Goal: Complete Application Form: Complete application form

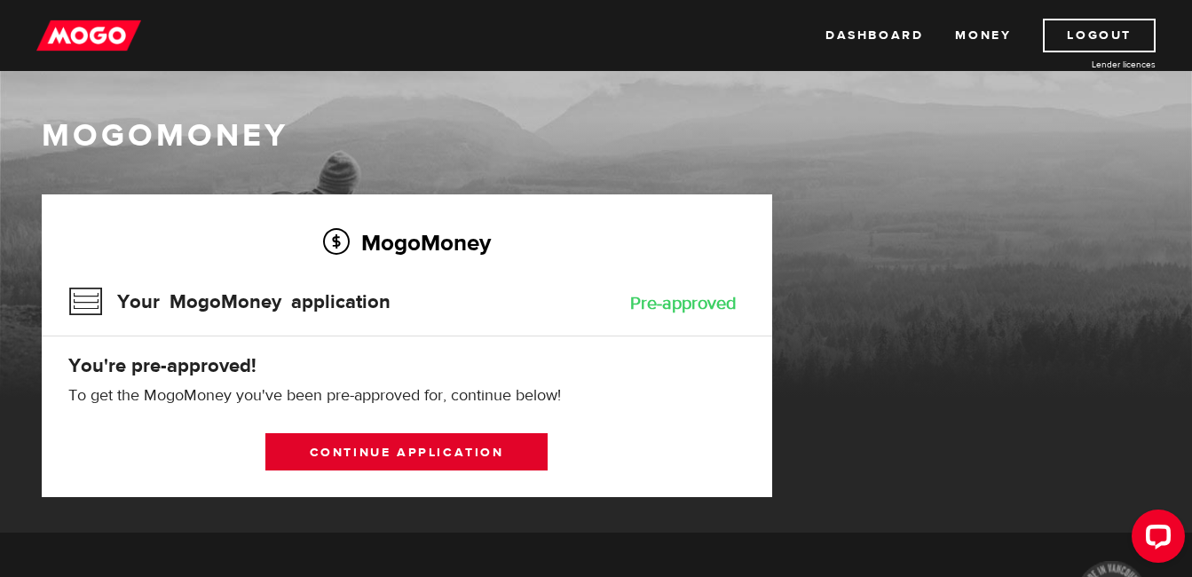
click at [440, 456] on link "Continue application" at bounding box center [406, 451] width 282 height 37
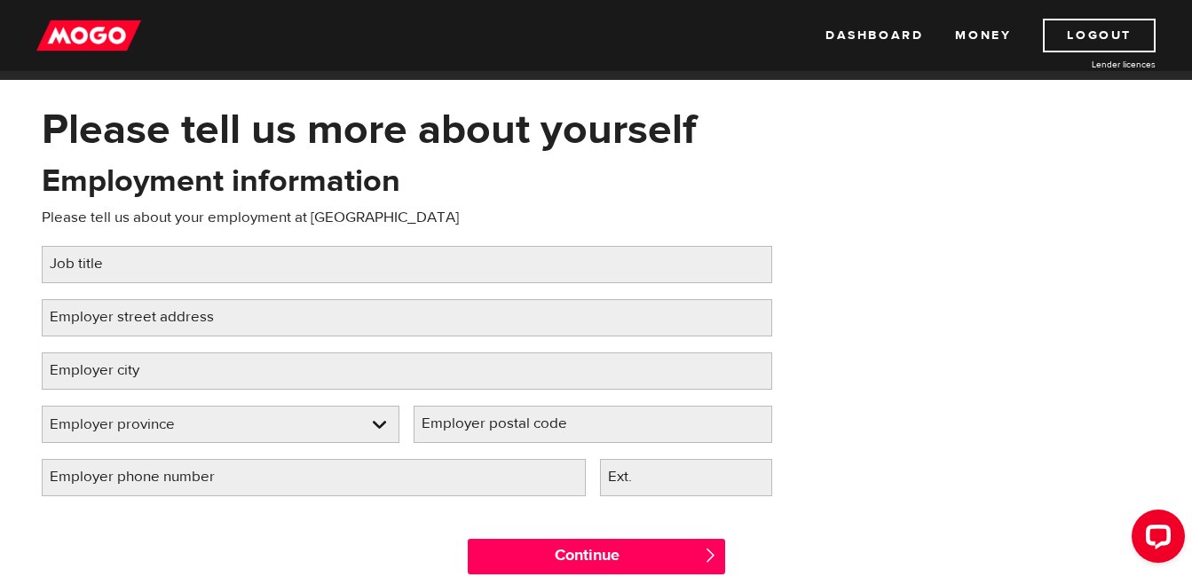
scroll to position [89, 0]
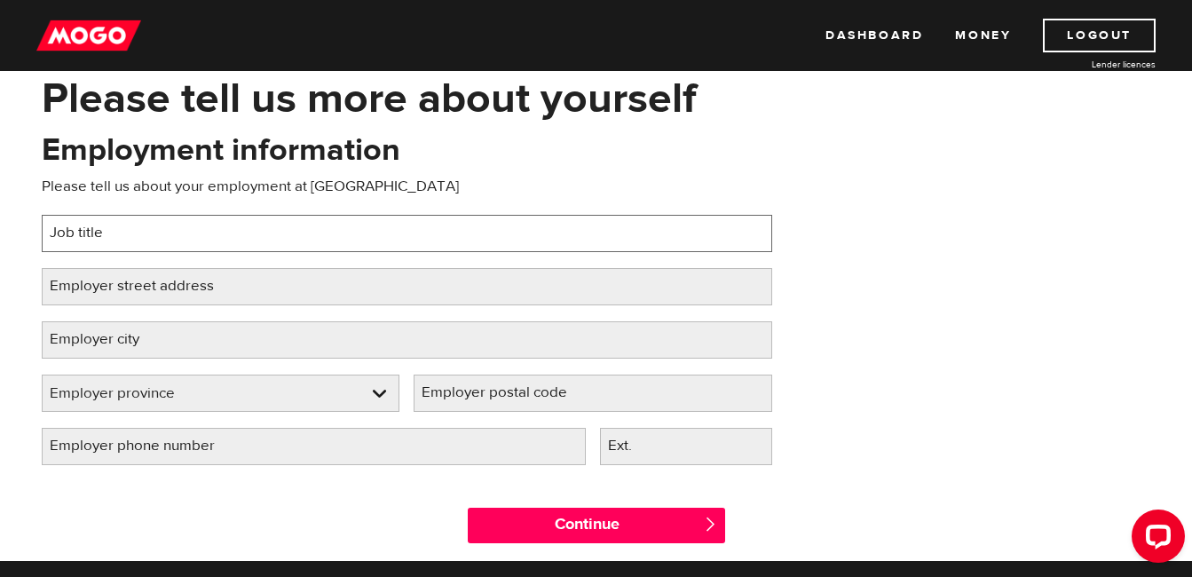
click at [143, 235] on input "Job title" at bounding box center [407, 233] width 731 height 37
type input "Programs Manager"
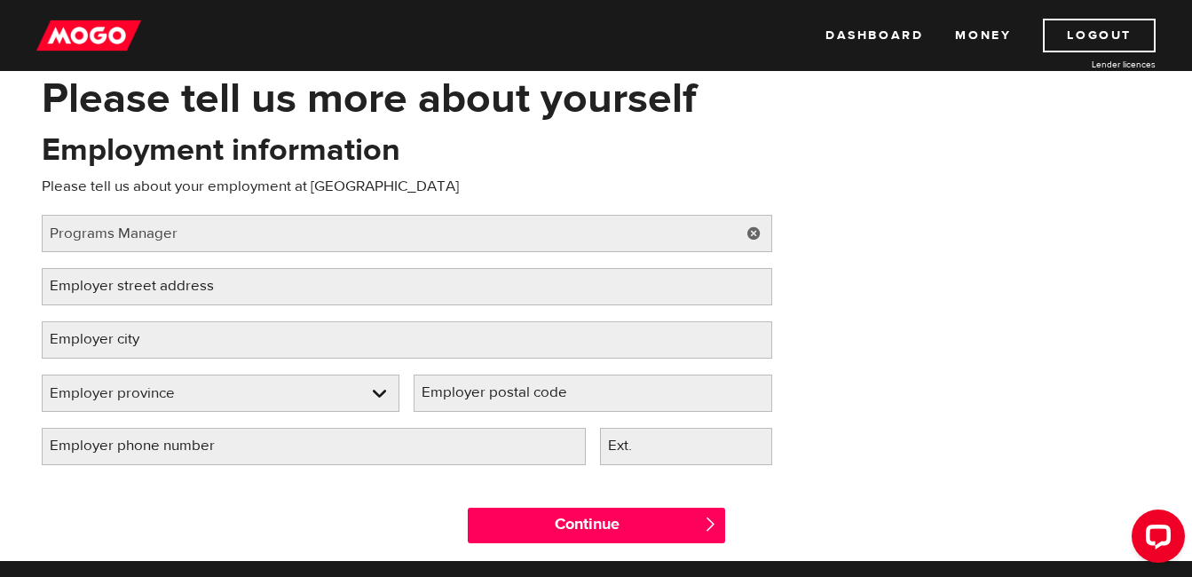
click at [130, 295] on label "Employer street address" at bounding box center [146, 286] width 209 height 36
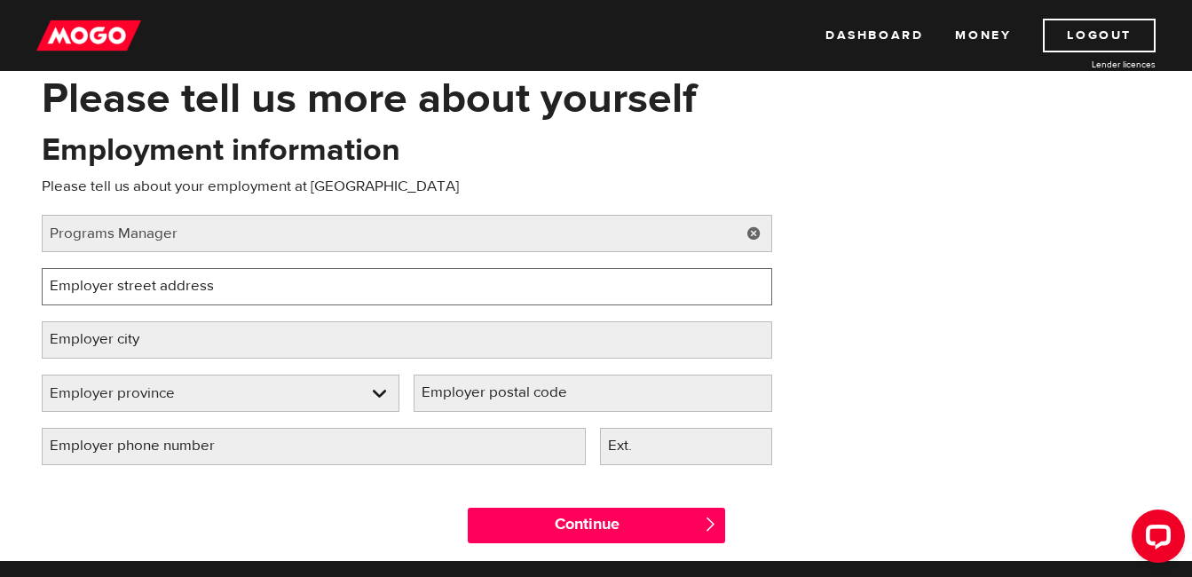
click at [130, 295] on input "Employer street address" at bounding box center [407, 286] width 731 height 37
type input "158 Victoria St"
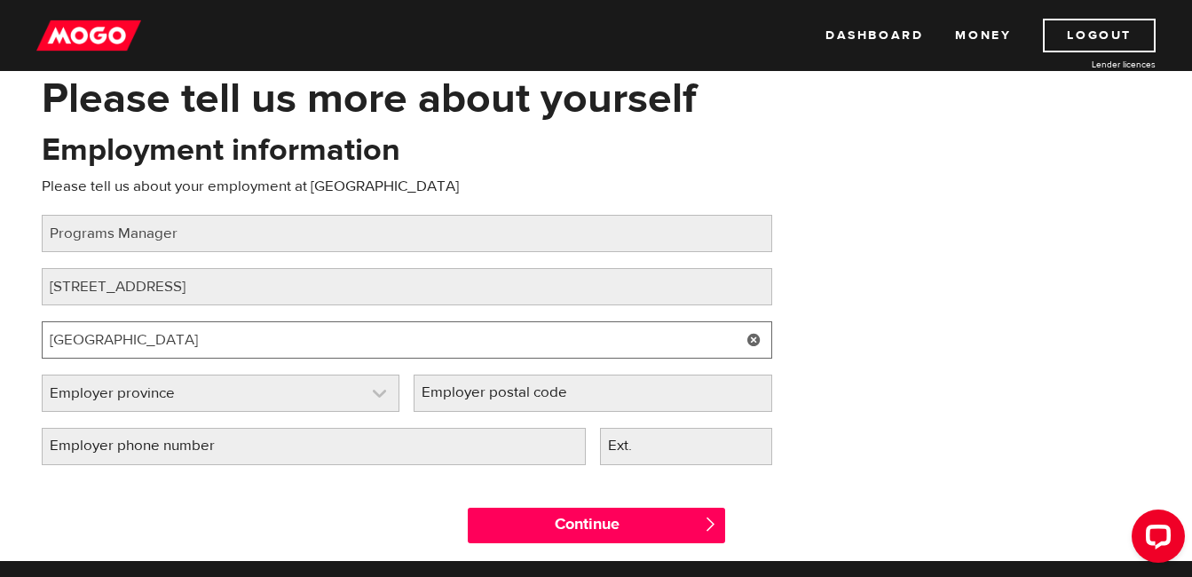
type input "Toronto"
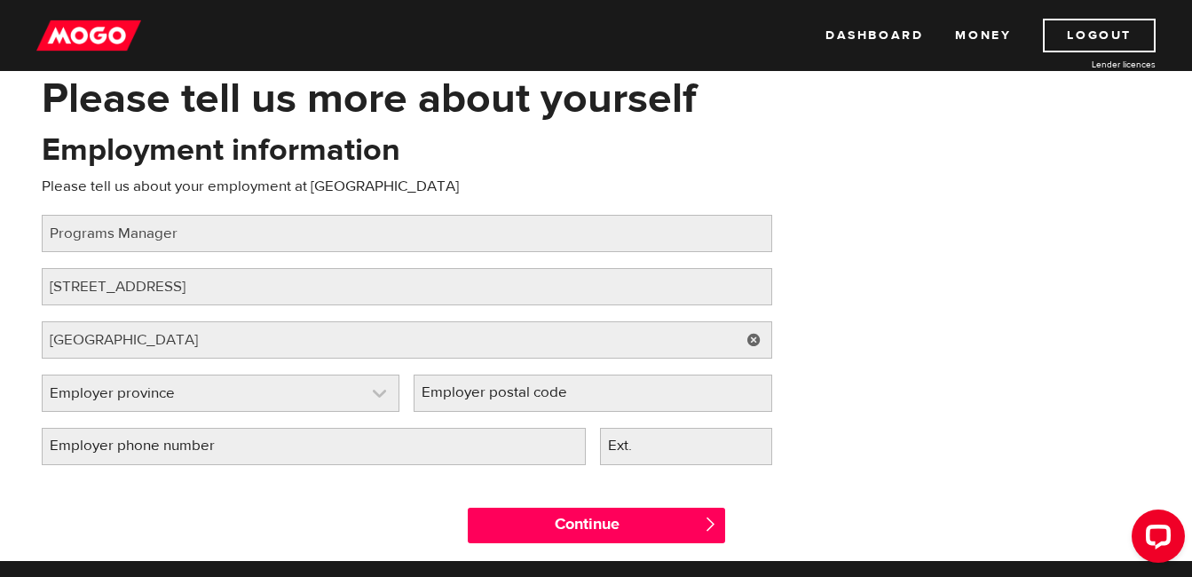
click at [126, 397] on link at bounding box center [221, 394] width 357 height 36
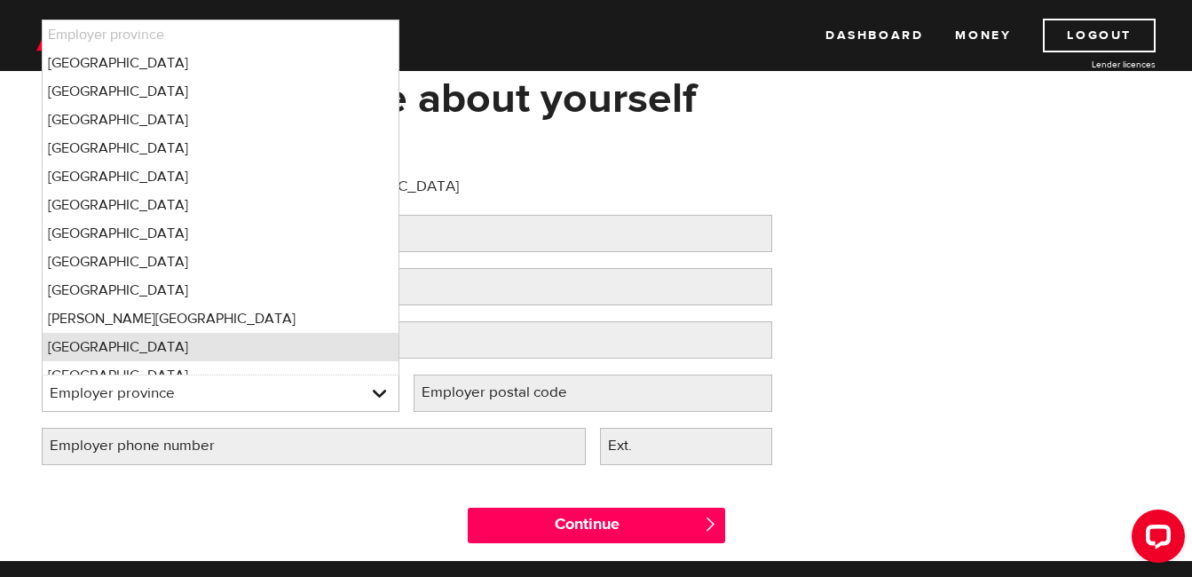
scroll to position [15, 0]
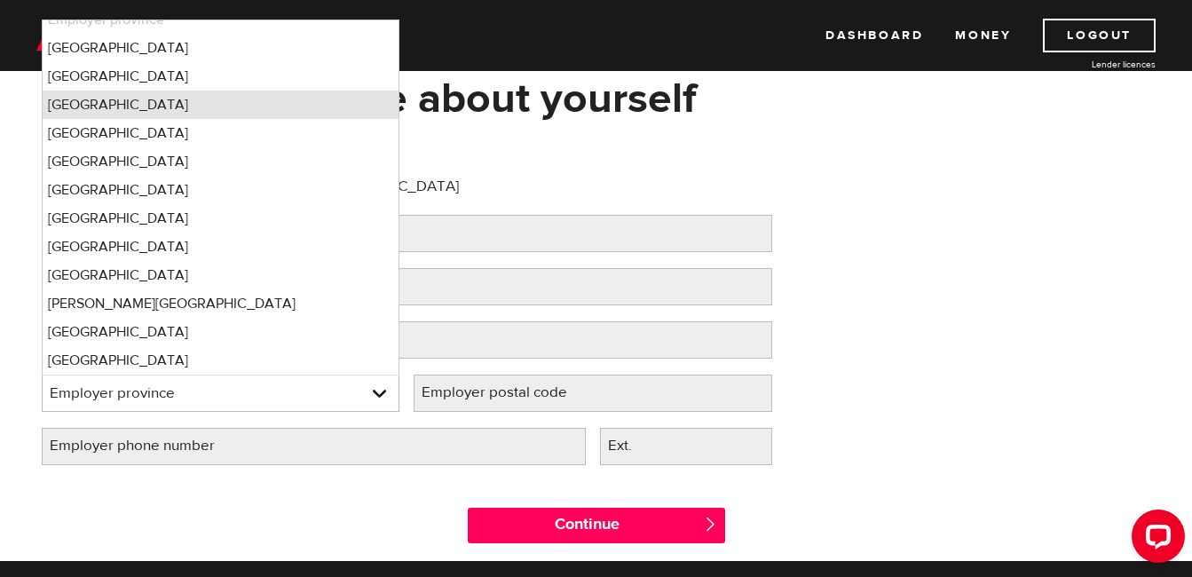
click at [96, 99] on li "Ontario" at bounding box center [221, 105] width 357 height 28
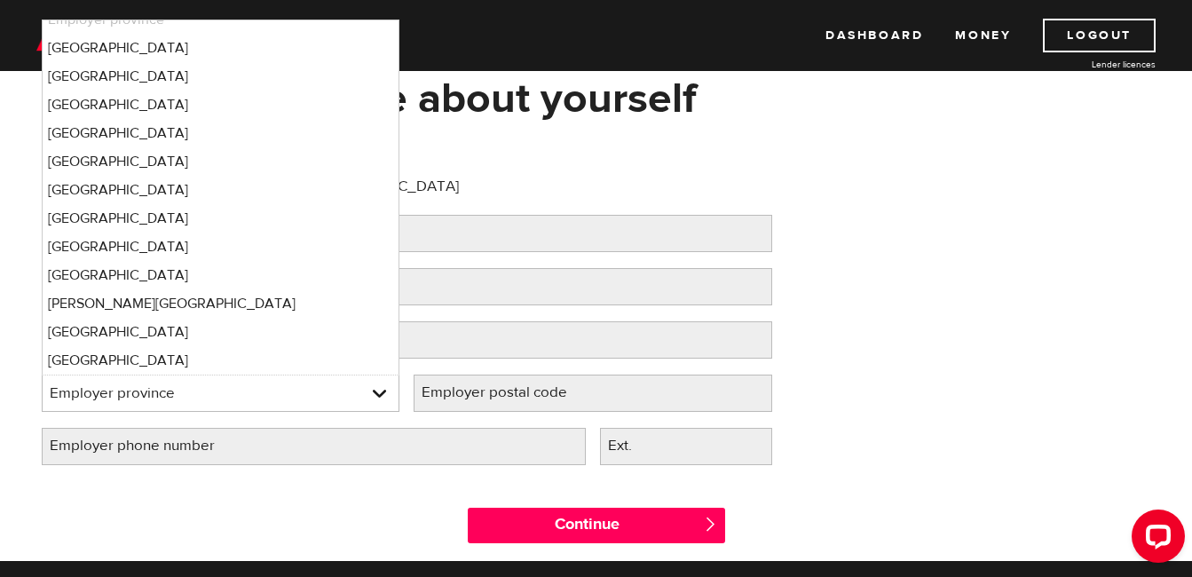
select select "ON"
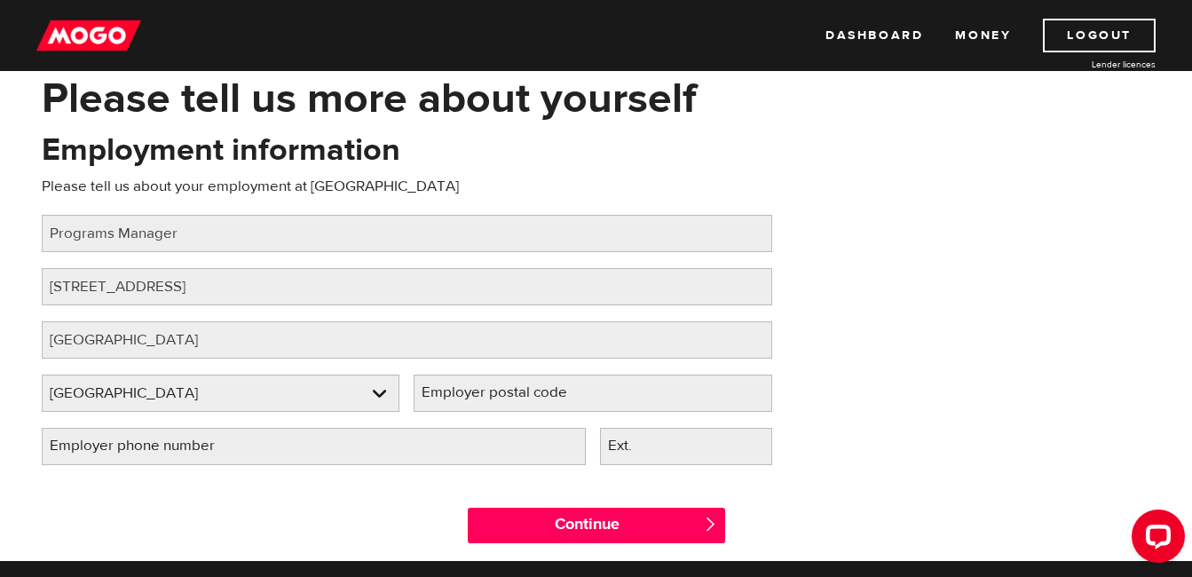
click at [447, 387] on label "Employer postal code" at bounding box center [509, 393] width 190 height 36
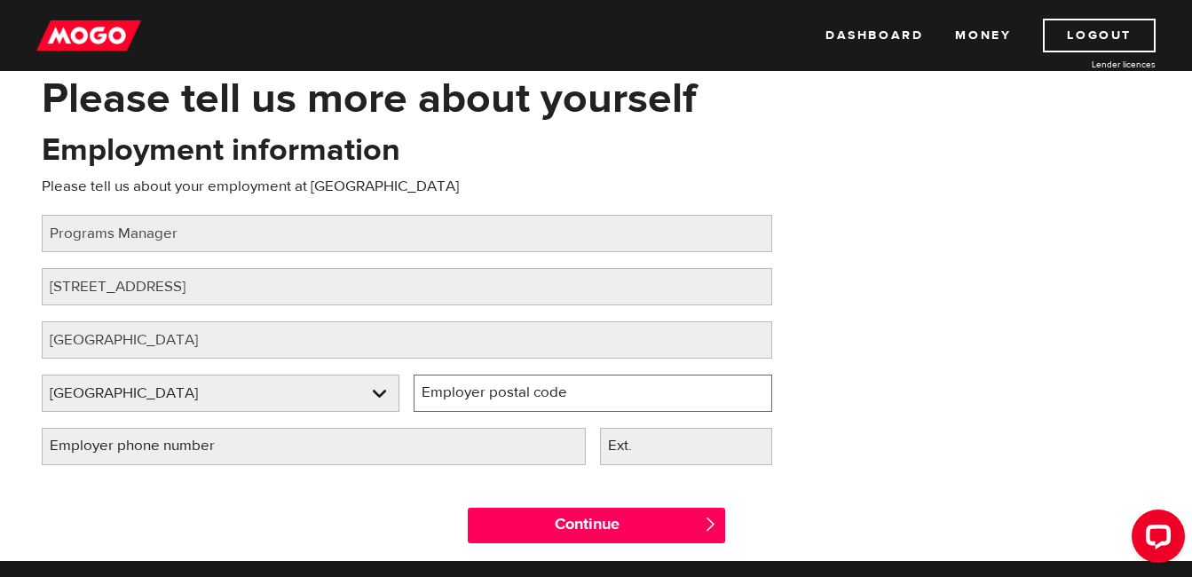
click at [447, 387] on input "Employer postal code" at bounding box center [593, 393] width 359 height 37
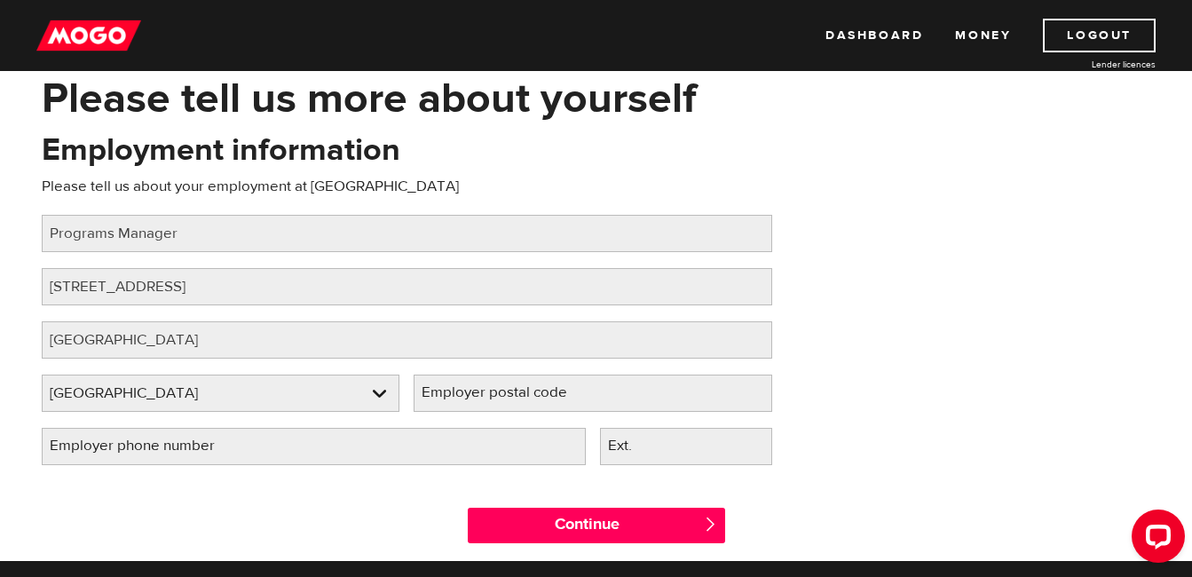
drag, startPoint x: 497, startPoint y: 393, endPoint x: 452, endPoint y: 380, distance: 47.2
click at [452, 380] on label "Employer postal code" at bounding box center [509, 393] width 190 height 36
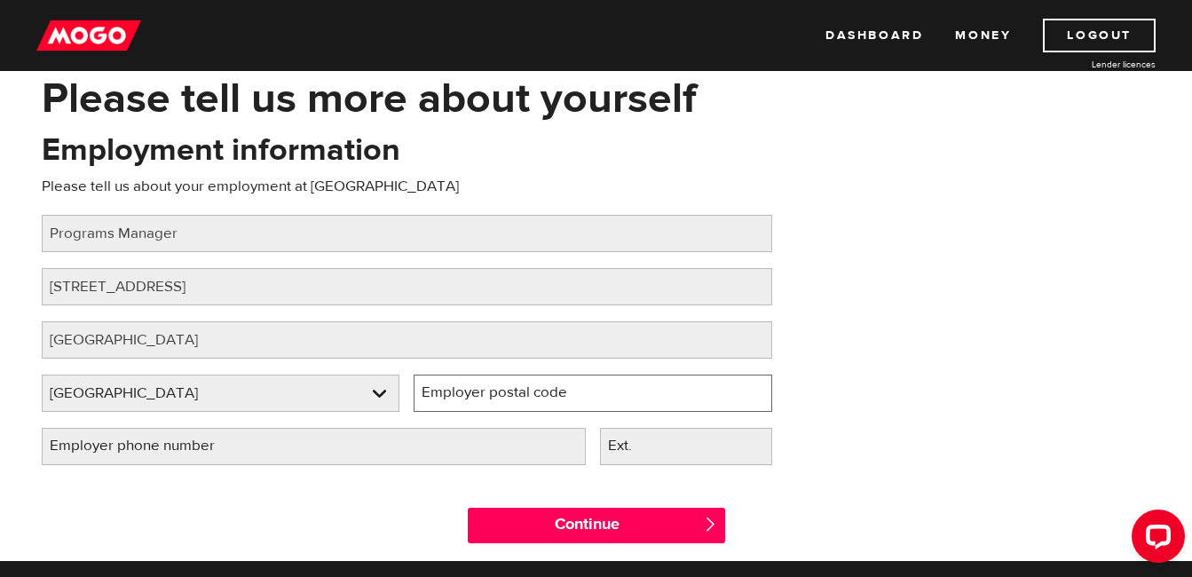
click at [452, 380] on input "Employer postal code" at bounding box center [593, 393] width 359 height 37
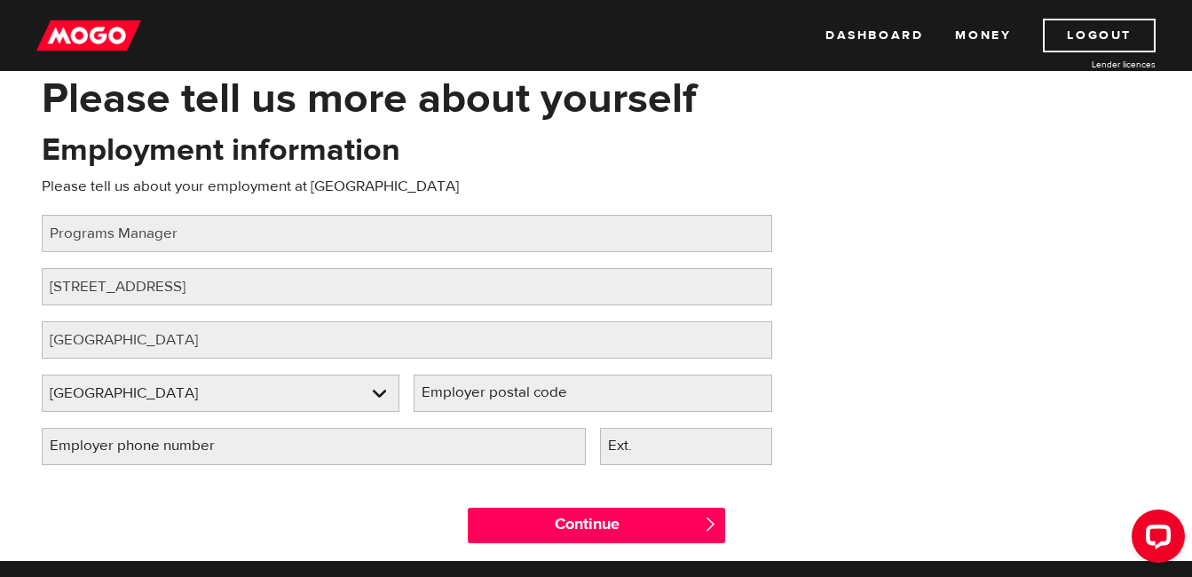
drag, startPoint x: 453, startPoint y: 383, endPoint x: 451, endPoint y: 393, distance: 10.8
click at [451, 393] on label "Employer postal code" at bounding box center [509, 393] width 190 height 36
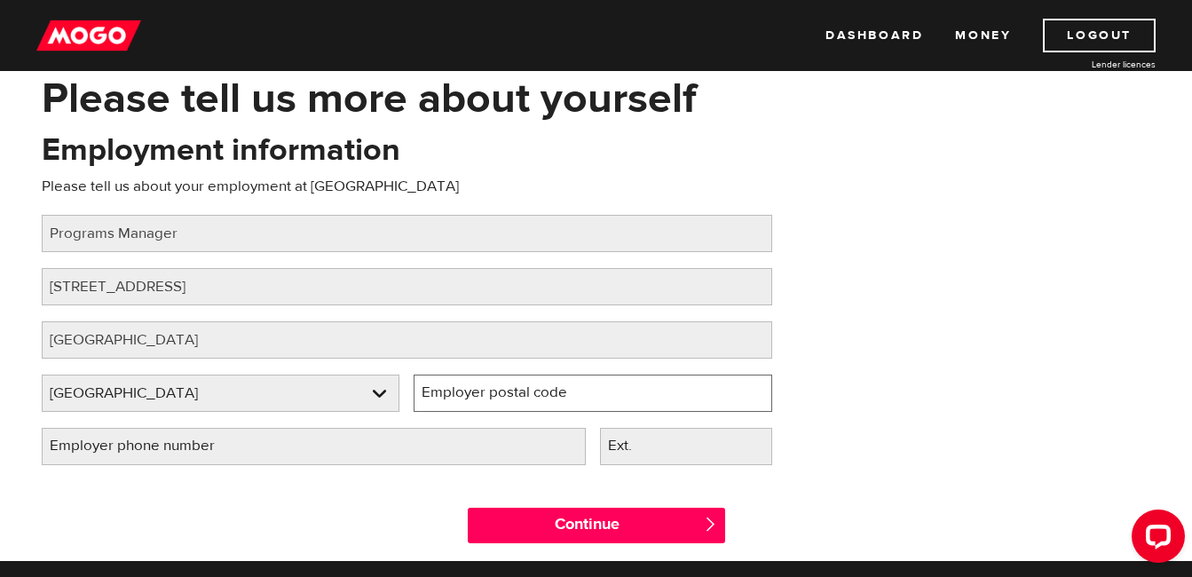
click at [451, 393] on input "Employer postal code" at bounding box center [593, 393] width 359 height 37
paste input "M5B 1T6"
type input "M5B 1T6"
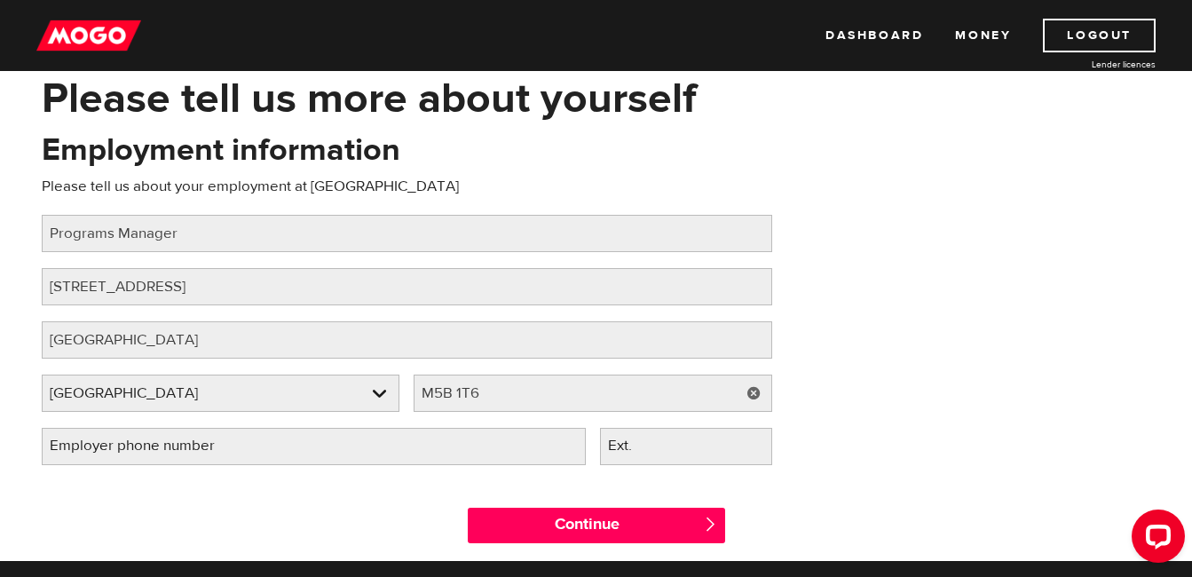
click at [417, 421] on div "Employer postal code Please fill in your employer's postal code M5B 1T6" at bounding box center [593, 401] width 373 height 53
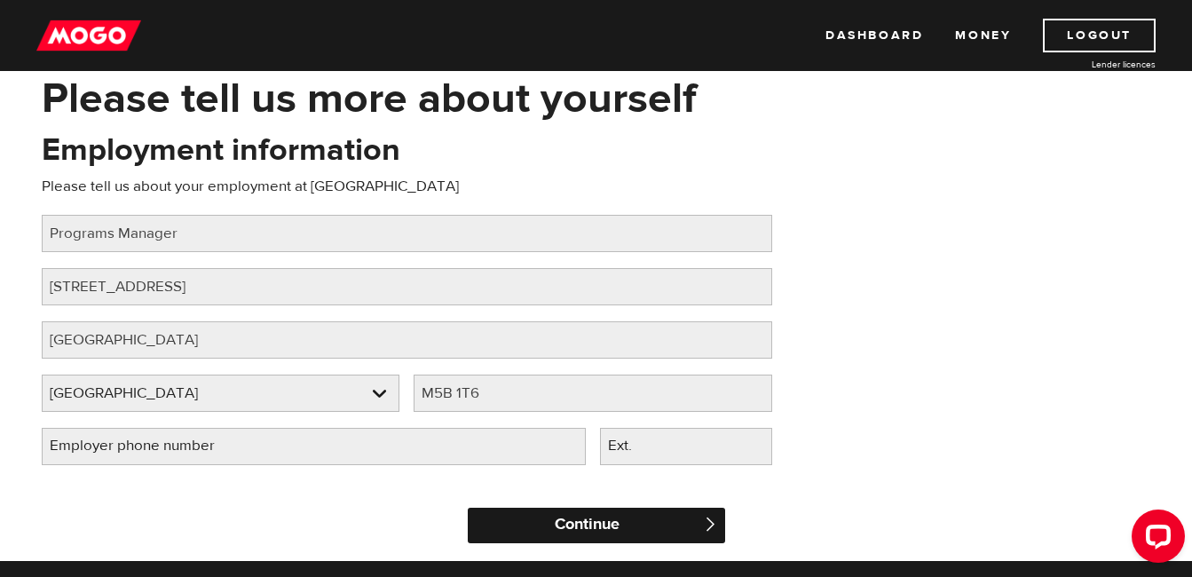
click at [626, 521] on input "Continue" at bounding box center [596, 526] width 257 height 36
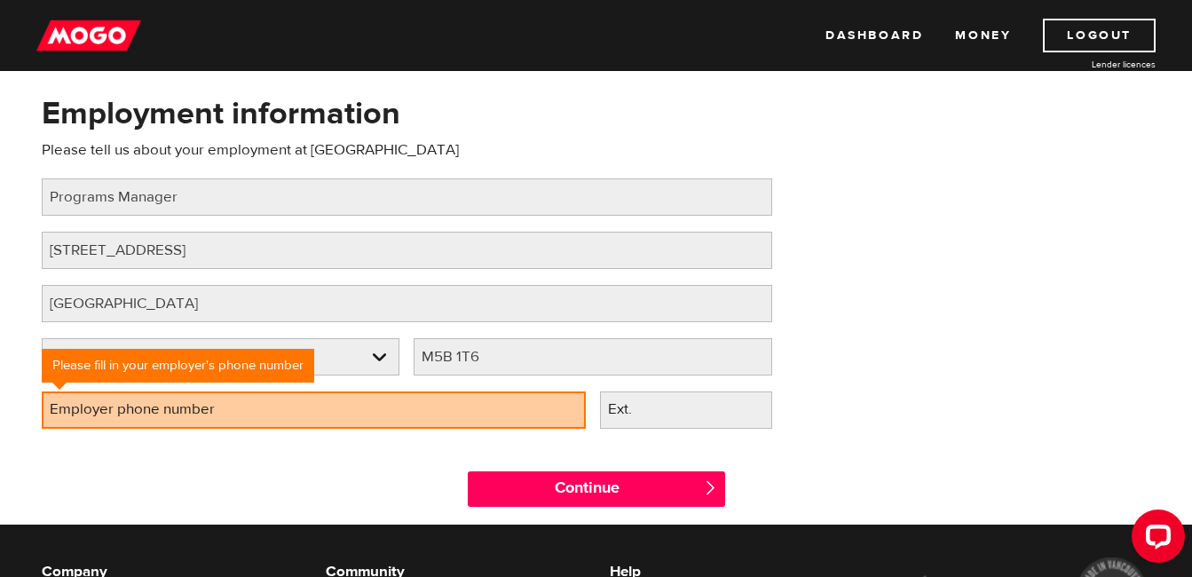
scroll to position [178, 0]
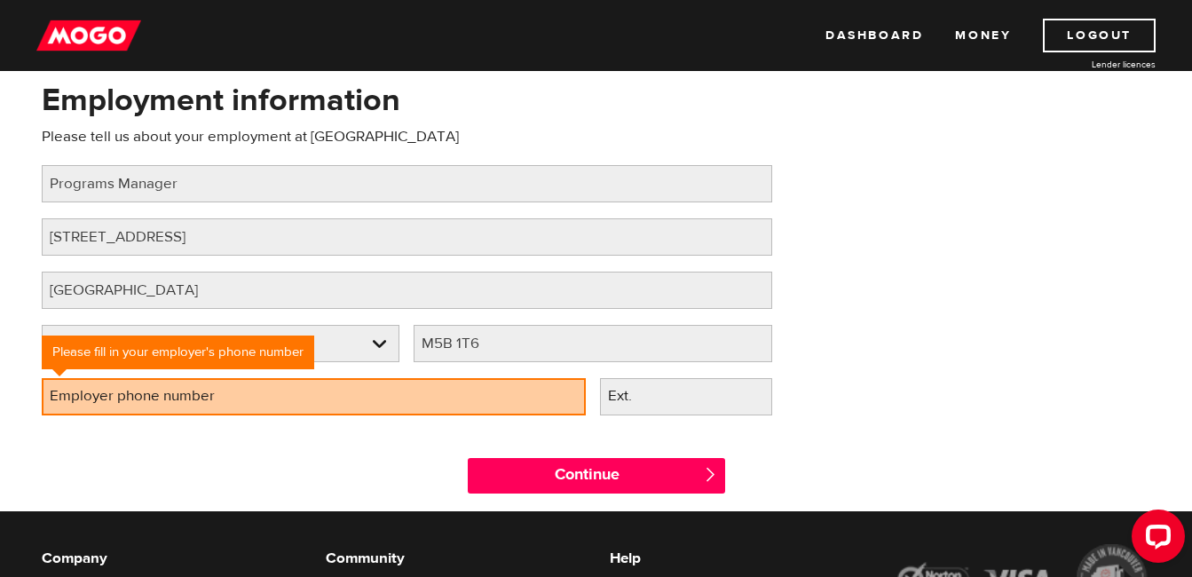
click at [193, 391] on label "Employer phone number" at bounding box center [147, 396] width 210 height 36
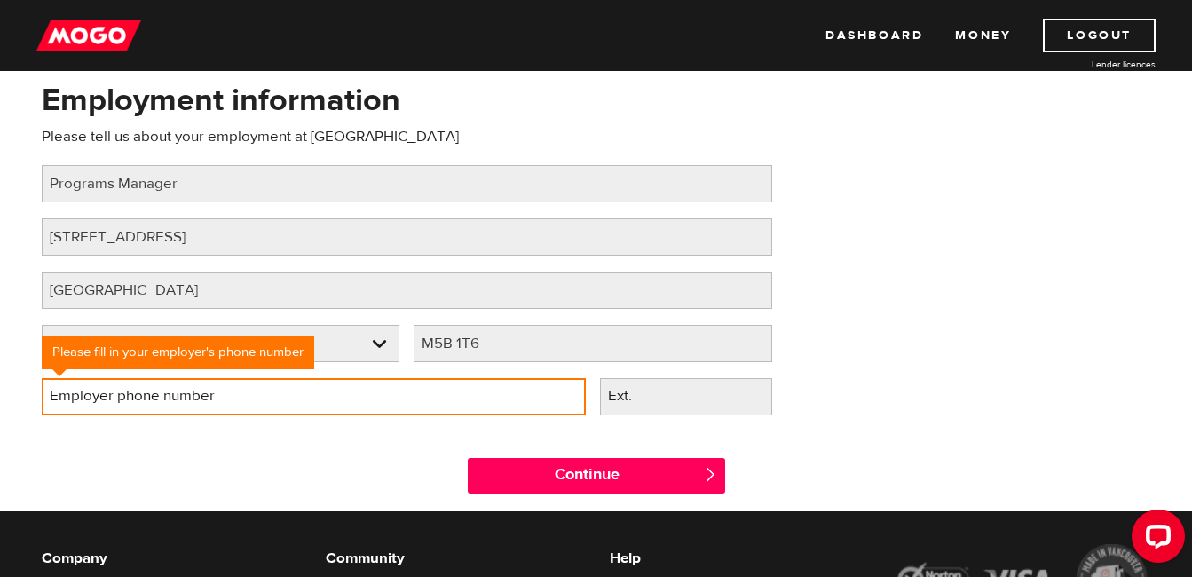
click at [193, 391] on input "Employer phone number" at bounding box center [314, 396] width 544 height 37
type input "(437) 881-7402"
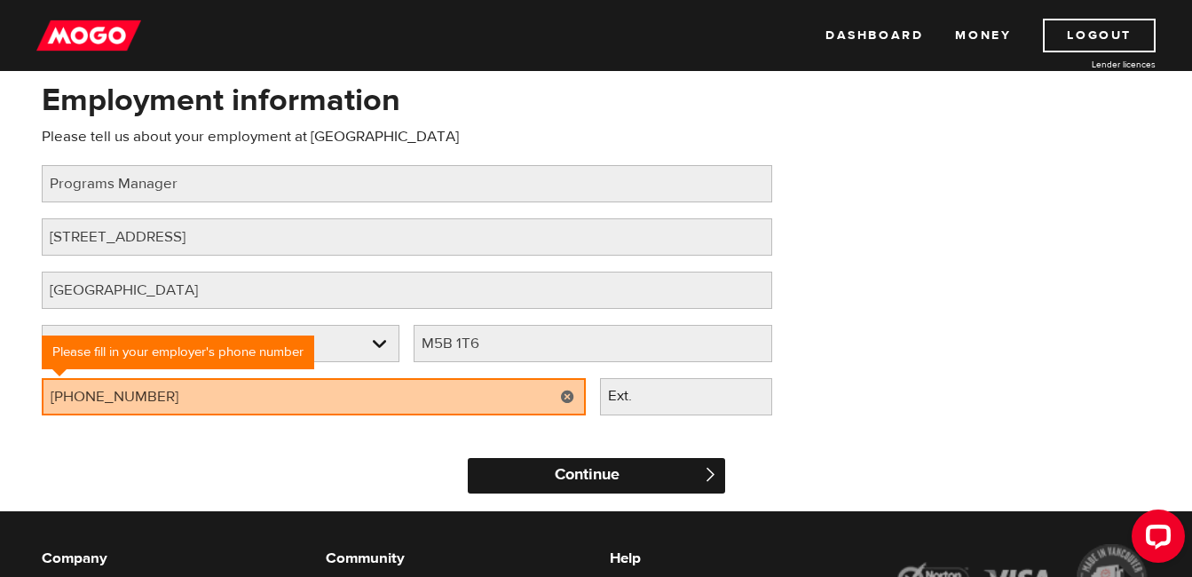
click at [582, 479] on input "Continue" at bounding box center [596, 476] width 257 height 36
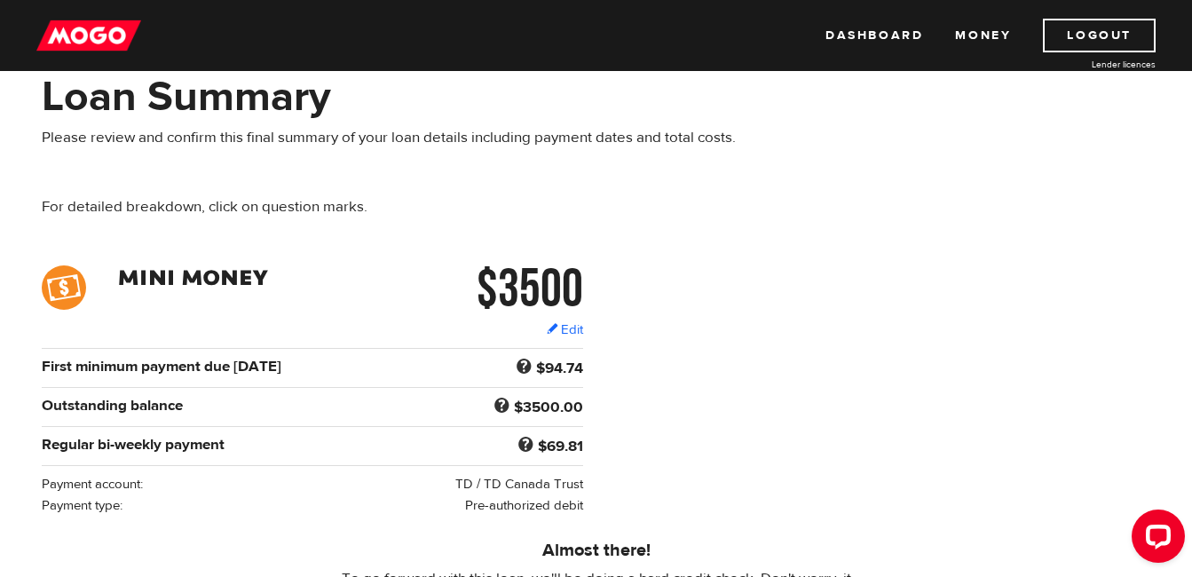
scroll to position [89, 0]
